Goal: Task Accomplishment & Management: Use online tool/utility

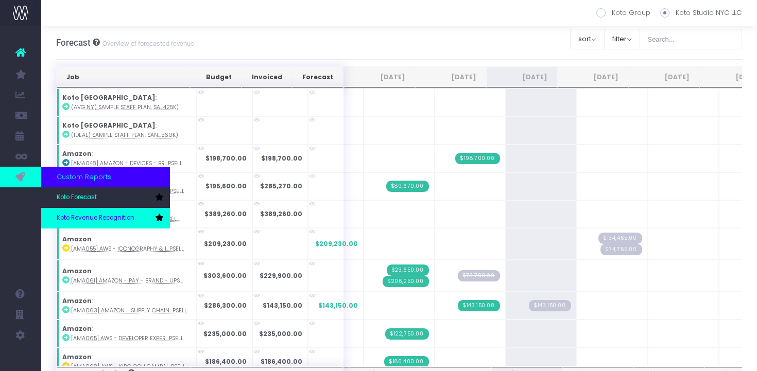
click at [66, 213] on link "Koto Revenue Recognition" at bounding box center [105, 218] width 129 height 21
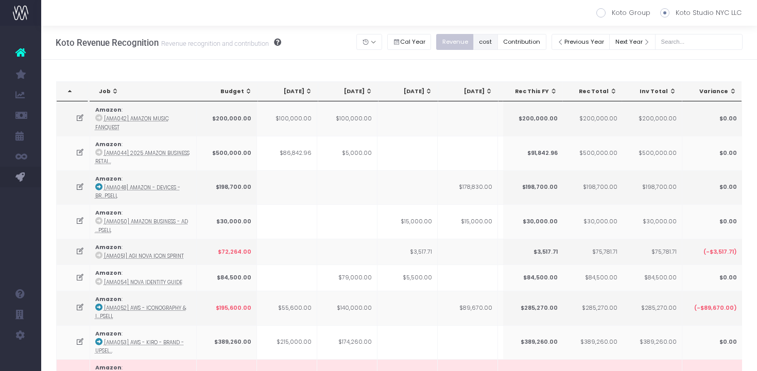
click at [498, 43] on button "cost" at bounding box center [485, 42] width 25 height 16
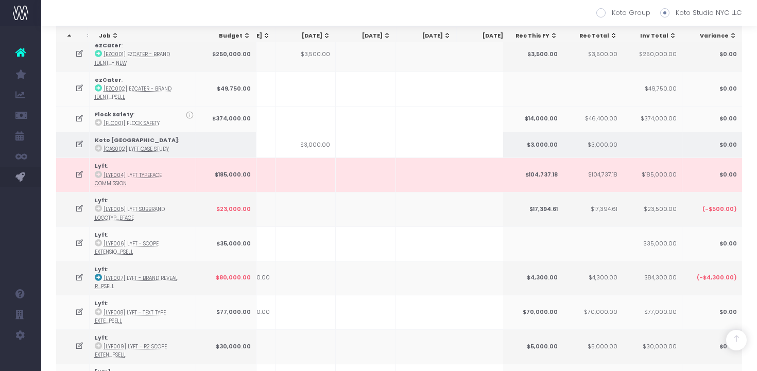
click at [98, 145] on icon at bounding box center [98, 148] width 7 height 7
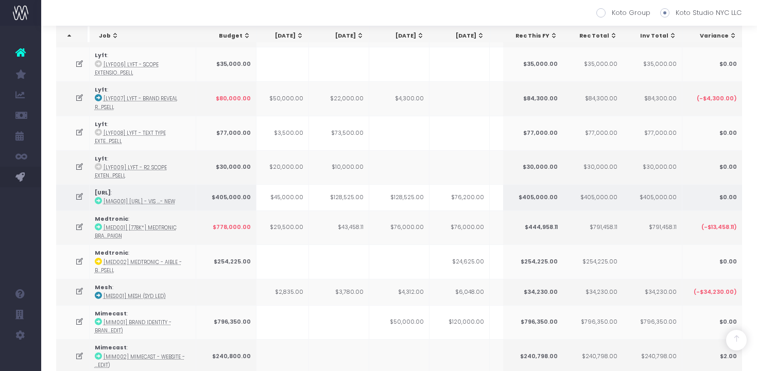
click at [380, 195] on td "$128,525.00" at bounding box center [399, 197] width 60 height 26
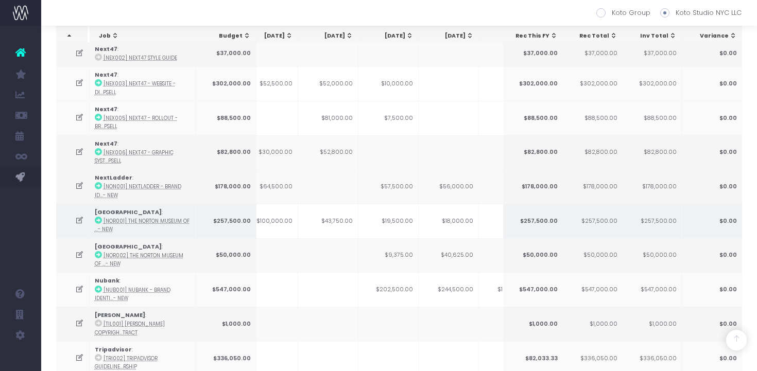
scroll to position [0, 143]
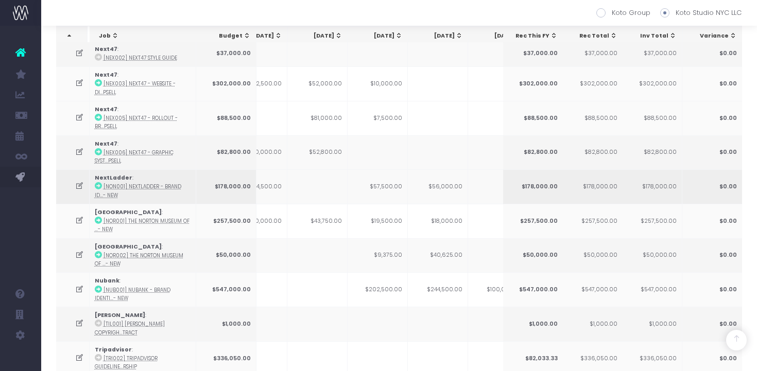
click at [78, 186] on icon at bounding box center [79, 186] width 9 height 9
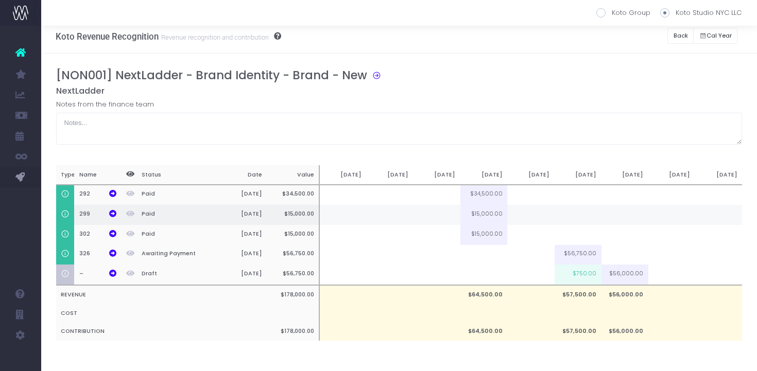
scroll to position [0, 0]
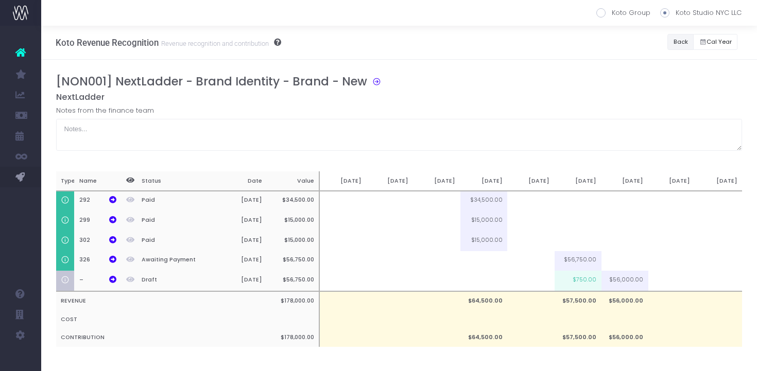
click at [680, 45] on button "Back" at bounding box center [680, 42] width 26 height 16
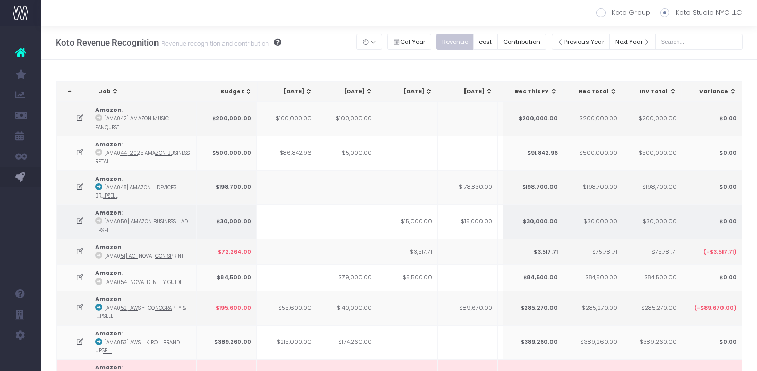
scroll to position [1426, 0]
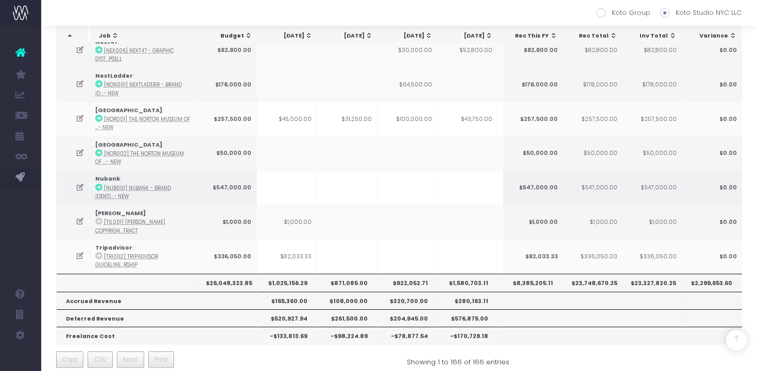
click at [81, 184] on icon at bounding box center [80, 187] width 9 height 9
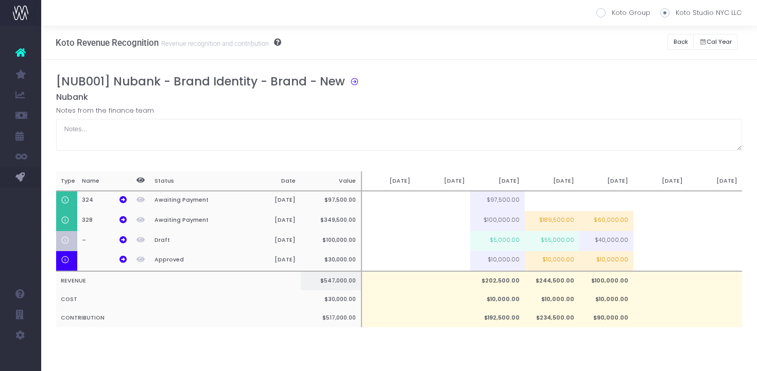
scroll to position [0, 8]
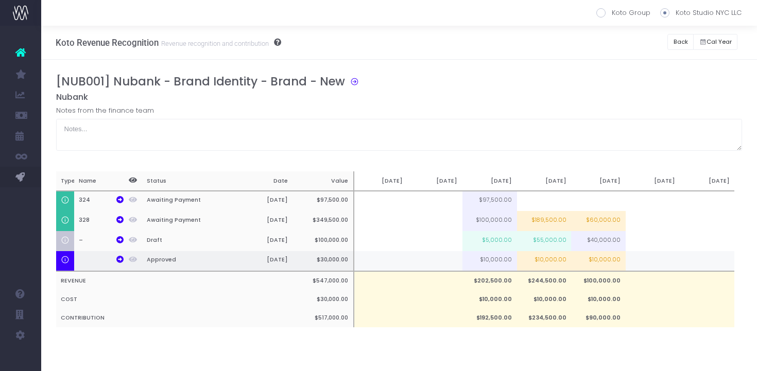
click at [543, 262] on td "$10,000.00" at bounding box center [544, 261] width 55 height 21
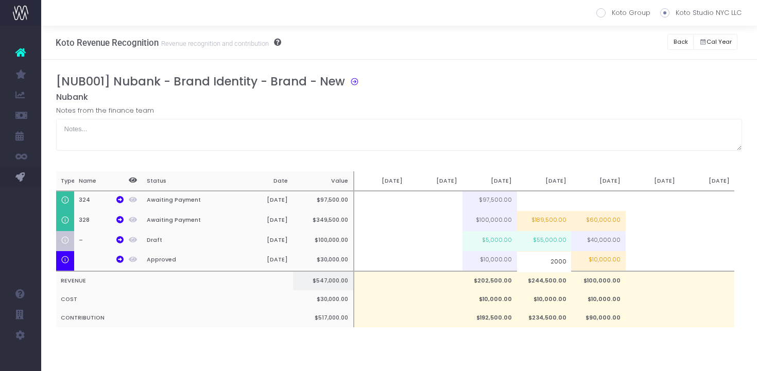
type input "20000"
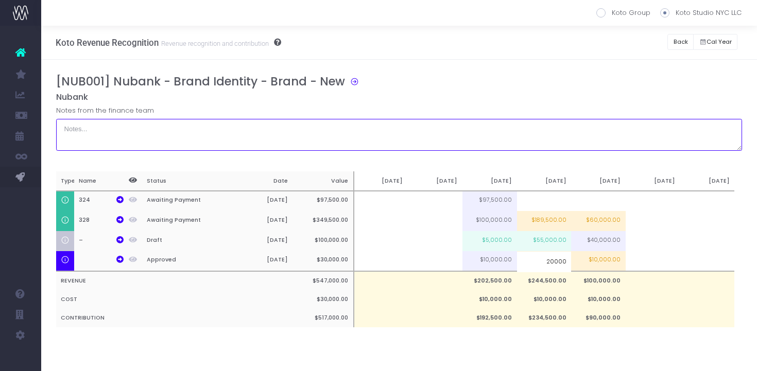
click at [579, 146] on textarea at bounding box center [399, 135] width 686 height 32
